Goal: Task Accomplishment & Management: Manage account settings

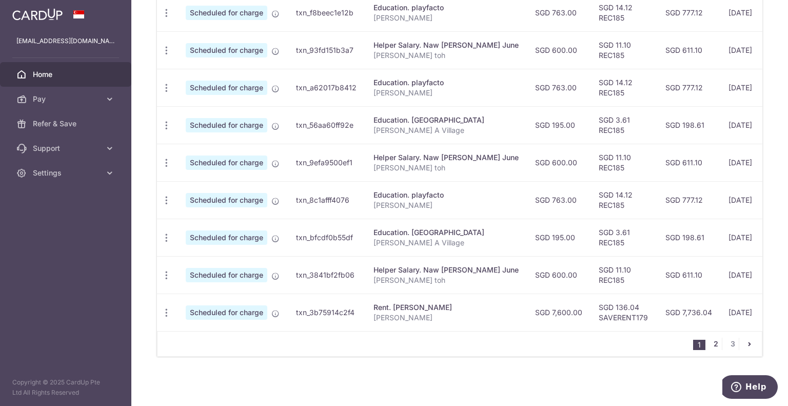
click at [712, 343] on link "2" at bounding box center [715, 343] width 12 height 12
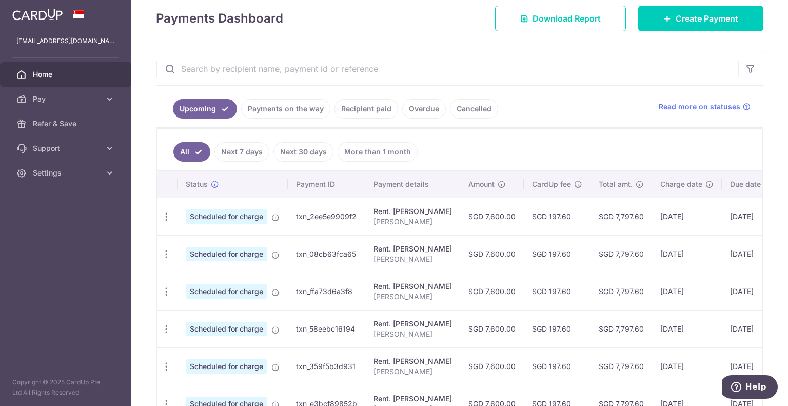
scroll to position [171, 0]
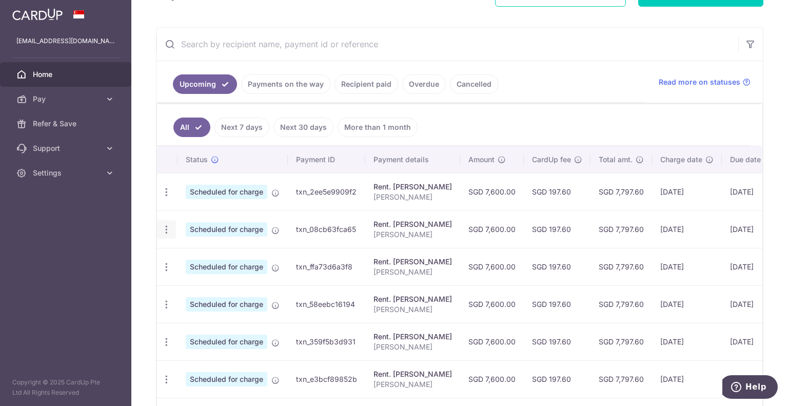
click at [169, 225] on icon "button" at bounding box center [166, 229] width 11 height 11
click at [201, 252] on span "Update payment" at bounding box center [221, 257] width 70 height 12
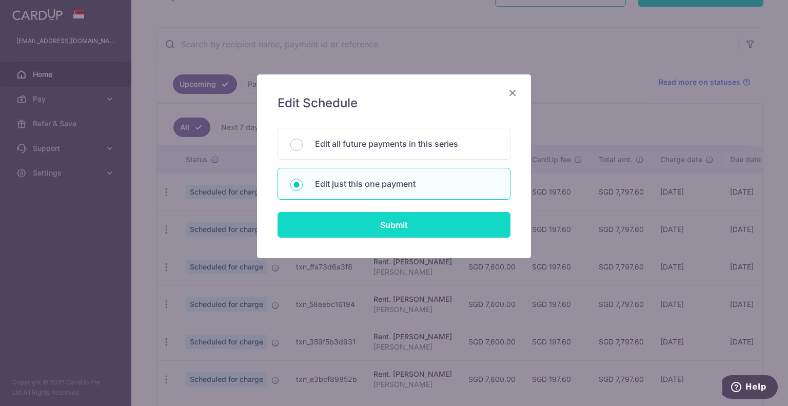
click at [396, 229] on input "Submit" at bounding box center [393, 225] width 233 height 26
radio input "true"
type input "7,600.00"
type input "06/05/2026"
type input "[PERSON_NAME]"
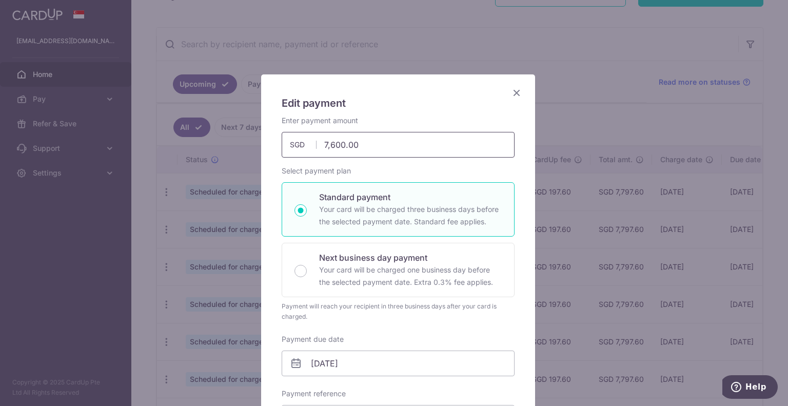
click at [329, 141] on input "7,600.00" at bounding box center [398, 145] width 233 height 26
click at [325, 141] on input "7,600.00" at bounding box center [398, 145] width 233 height 26
drag, startPoint x: 332, startPoint y: 141, endPoint x: 314, endPoint y: 140, distance: 18.0
click at [314, 140] on input "7,600.00" at bounding box center [398, 145] width 233 height 26
type input "1,000.00"
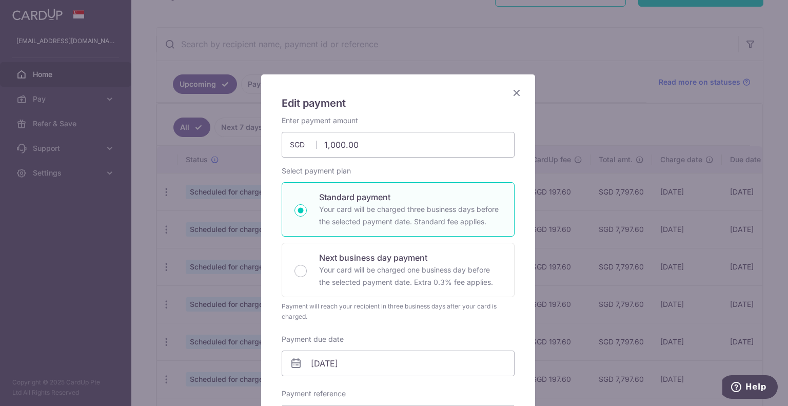
click at [392, 161] on div "Enter payment amount 1,000.00 1000.00 SGD To change the payment amount, please …" at bounding box center [398, 347] width 233 height 465
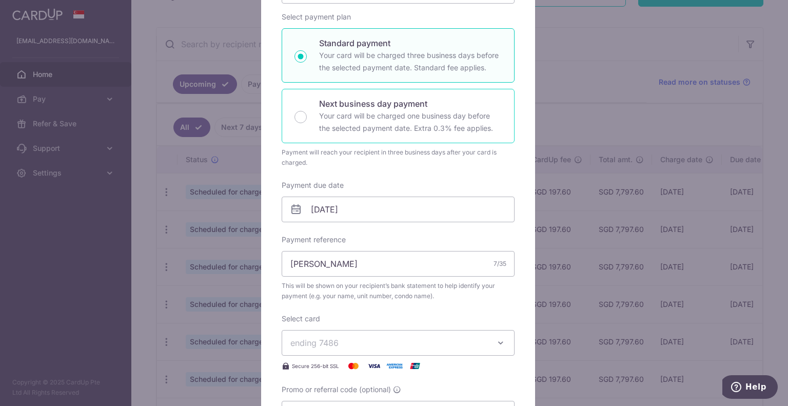
scroll to position [205, 0]
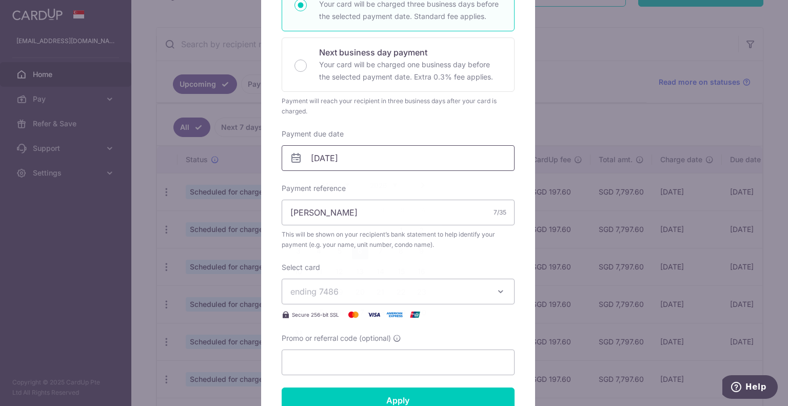
click at [377, 150] on input "06/05/2026" at bounding box center [398, 158] width 233 height 26
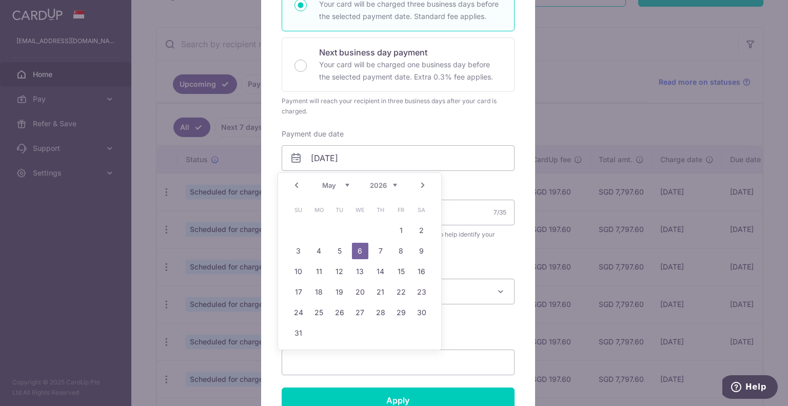
click at [299, 188] on link "Prev" at bounding box center [296, 185] width 12 height 12
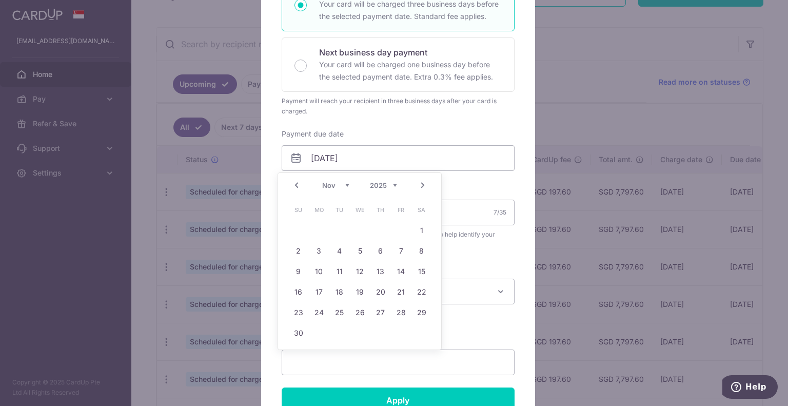
click at [299, 188] on link "Prev" at bounding box center [296, 185] width 12 height 12
click at [340, 271] on link "16" at bounding box center [339, 271] width 16 height 16
type input "[DATE]"
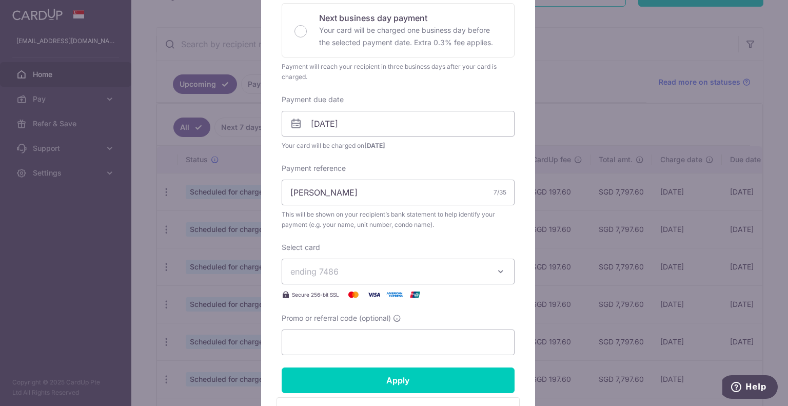
scroll to position [308, 0]
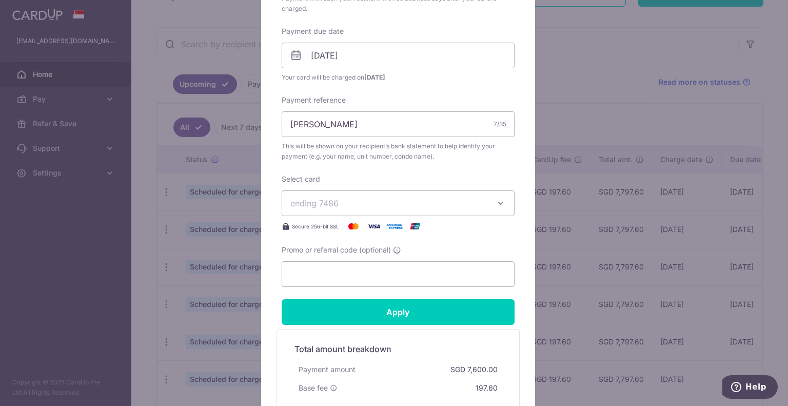
click at [365, 207] on span "ending 7486" at bounding box center [388, 203] width 197 height 12
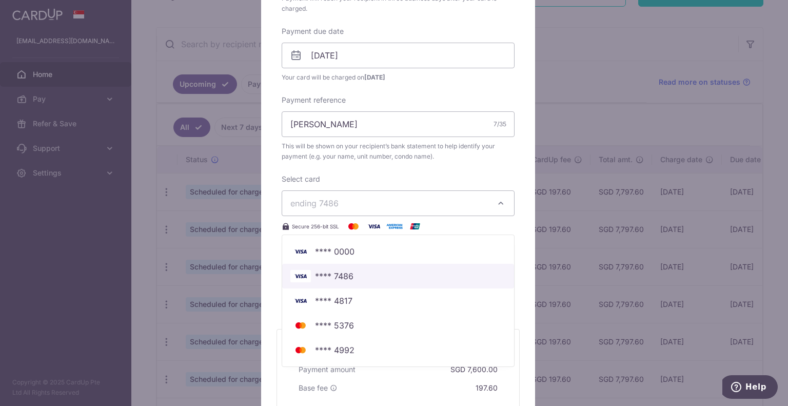
scroll to position [410, 0]
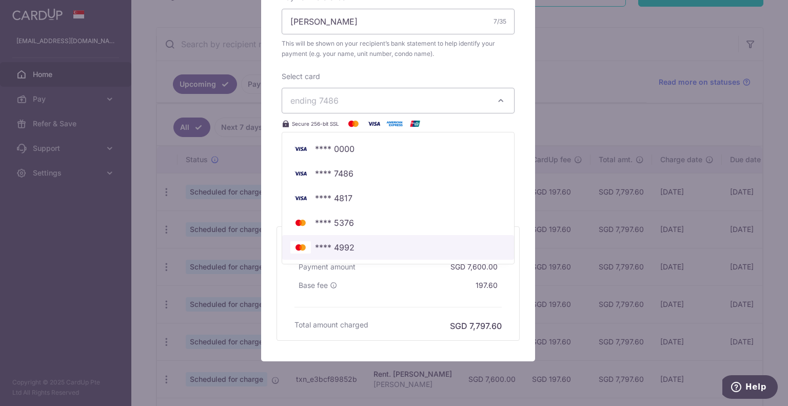
click at [350, 249] on span "**** 4992" at bounding box center [397, 247] width 215 height 12
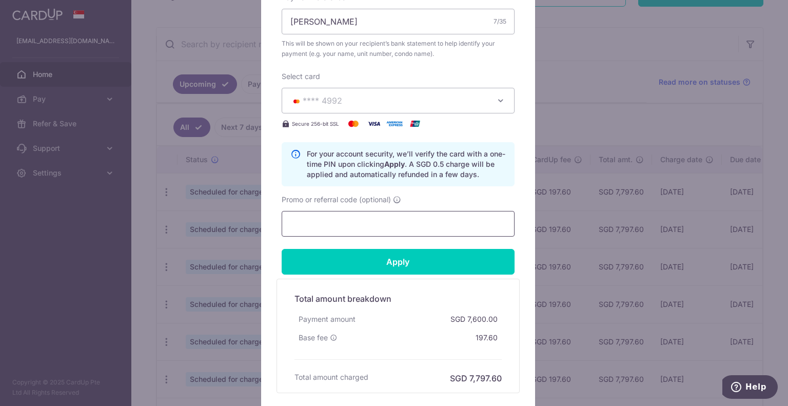
click at [361, 221] on input "Promo or referral code (optional)" at bounding box center [398, 224] width 233 height 26
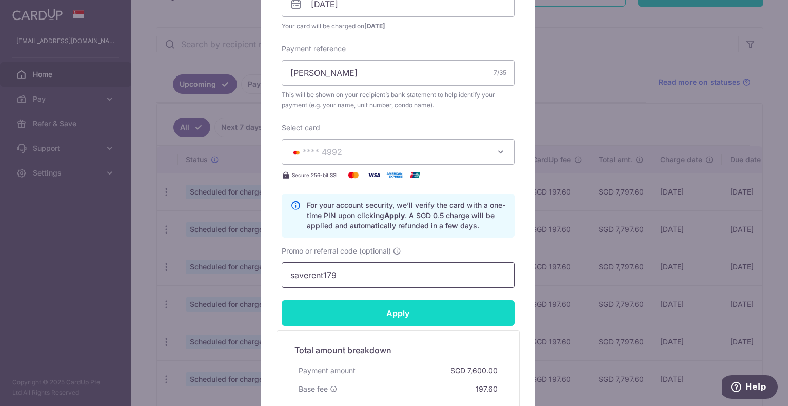
type input "saverent179"
click at [380, 308] on input "Apply" at bounding box center [398, 313] width 233 height 26
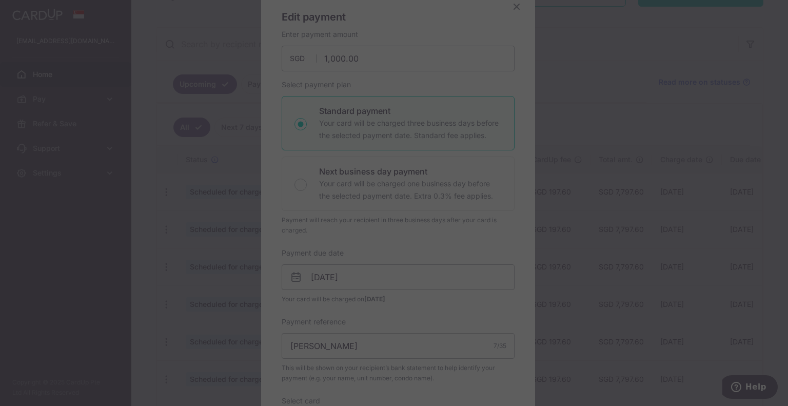
scroll to position [80, 0]
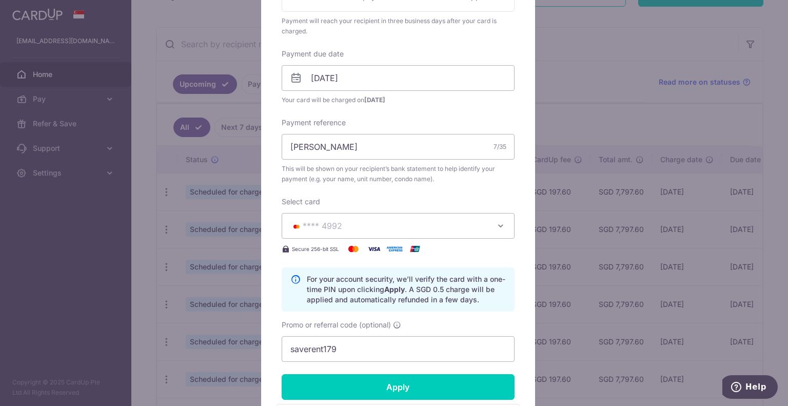
type input "Successfully Applied"
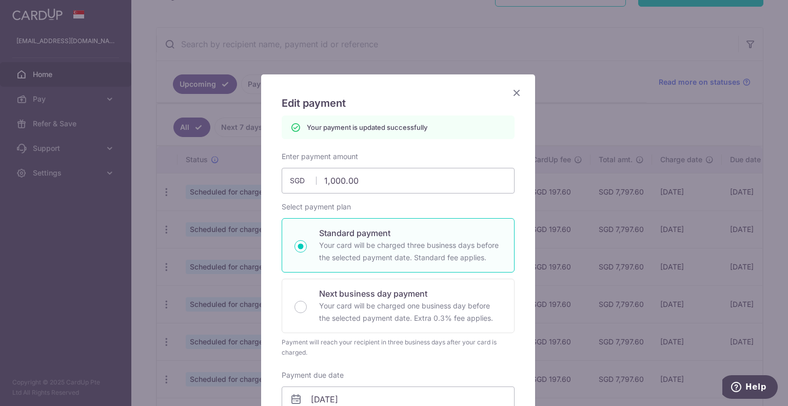
scroll to position [0, 0]
click at [517, 90] on icon "Close" at bounding box center [516, 92] width 12 height 13
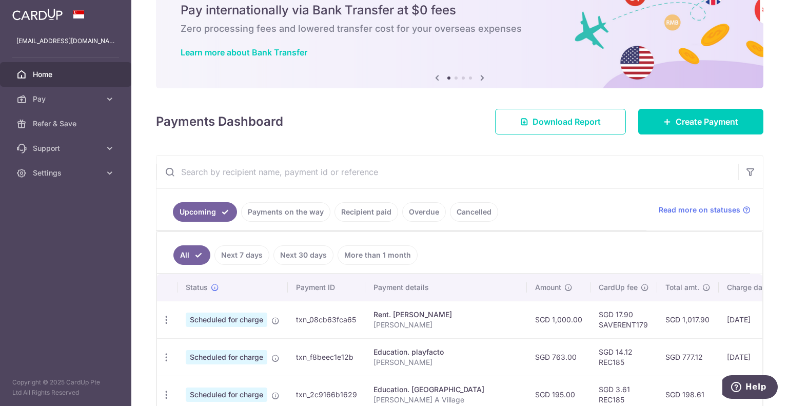
scroll to position [154, 0]
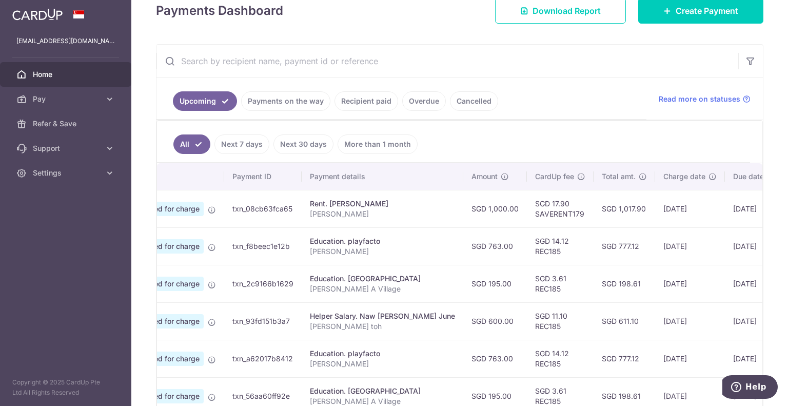
drag, startPoint x: 507, startPoint y: 269, endPoint x: 531, endPoint y: 266, distance: 24.8
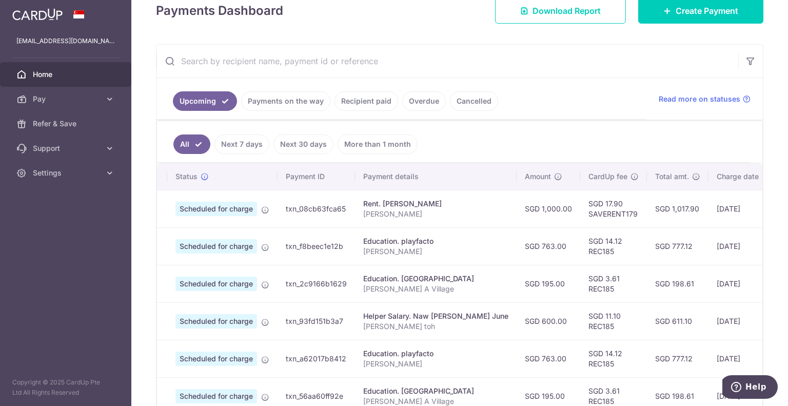
scroll to position [0, 0]
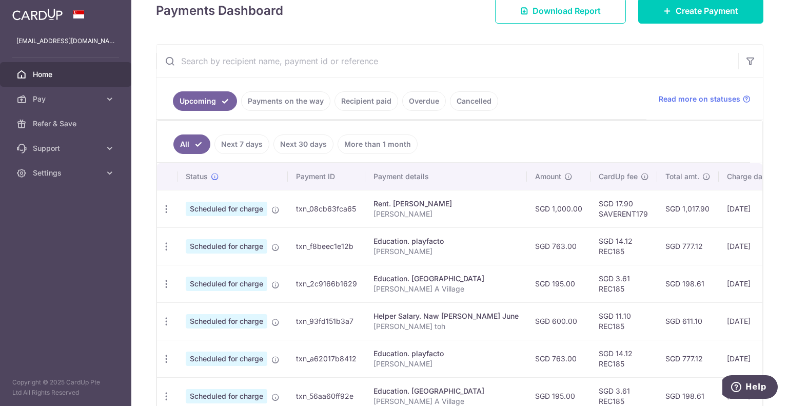
drag, startPoint x: 499, startPoint y: 268, endPoint x: 398, endPoint y: 252, distance: 102.3
click at [267, 104] on link "Payments on the way" at bounding box center [285, 100] width 89 height 19
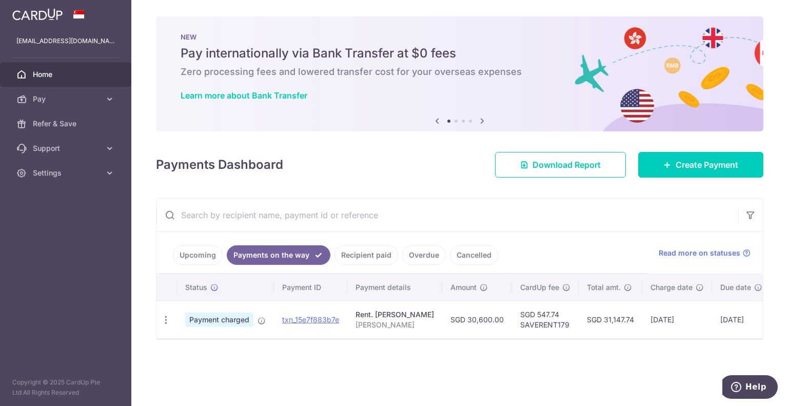
click at [197, 257] on link "Upcoming" at bounding box center [198, 254] width 50 height 19
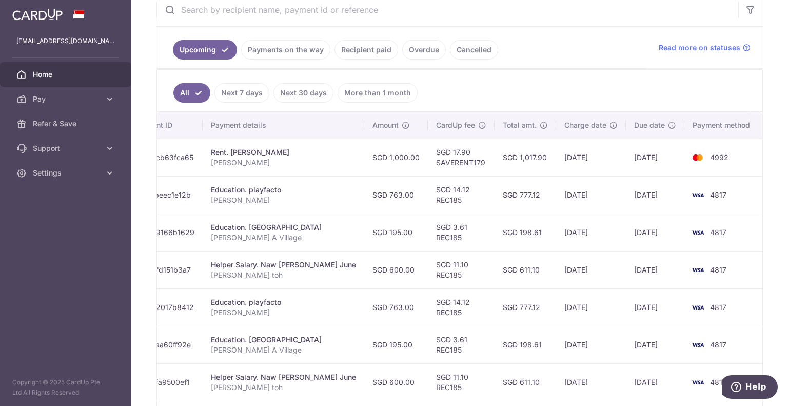
scroll to position [0, 181]
drag, startPoint x: 406, startPoint y: 251, endPoint x: 462, endPoint y: 251, distance: 55.4
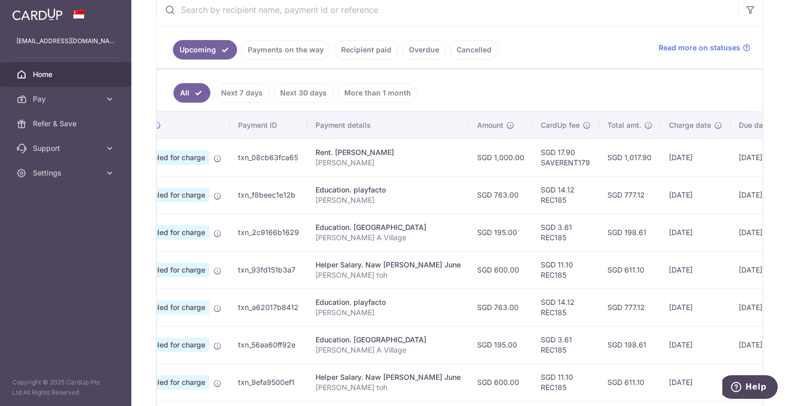
scroll to position [0, 0]
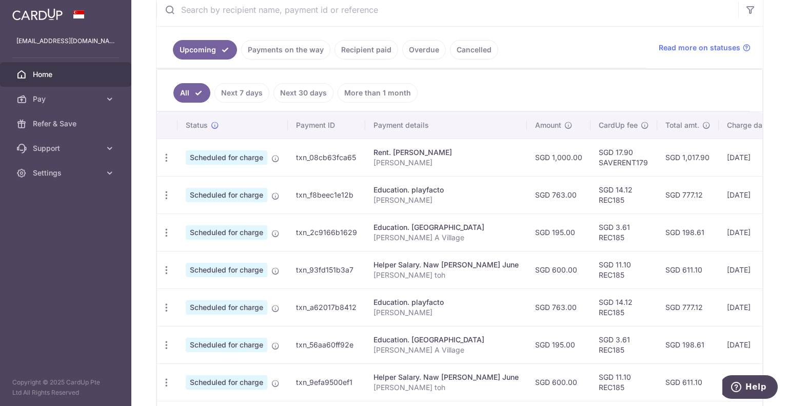
drag, startPoint x: 459, startPoint y: 253, endPoint x: 357, endPoint y: 266, distance: 102.4
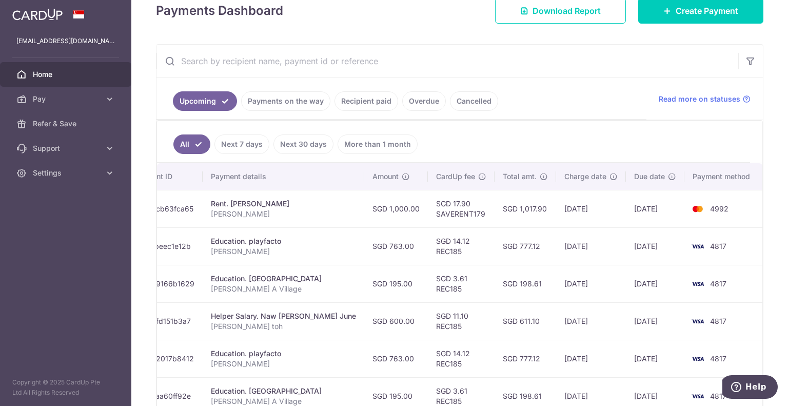
scroll to position [0, 181]
drag, startPoint x: 428, startPoint y: 194, endPoint x: 486, endPoint y: 193, distance: 58.5
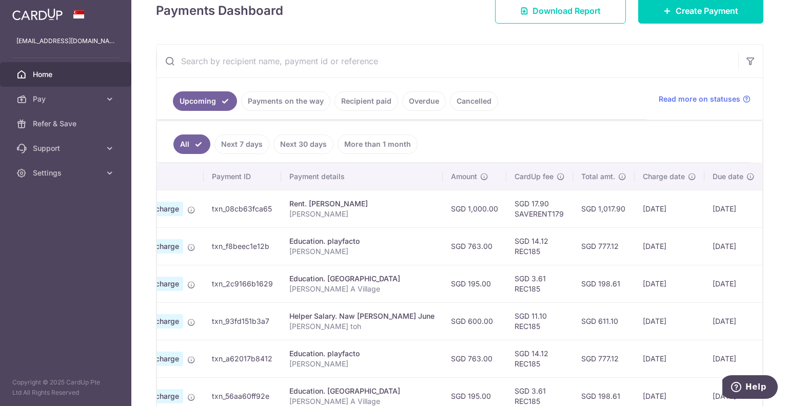
scroll to position [0, 0]
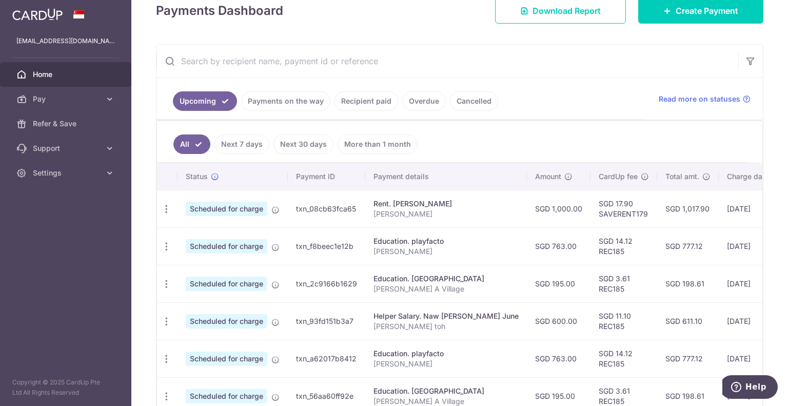
drag, startPoint x: 484, startPoint y: 193, endPoint x: 344, endPoint y: 197, distance: 140.1
